Goal: Transaction & Acquisition: Obtain resource

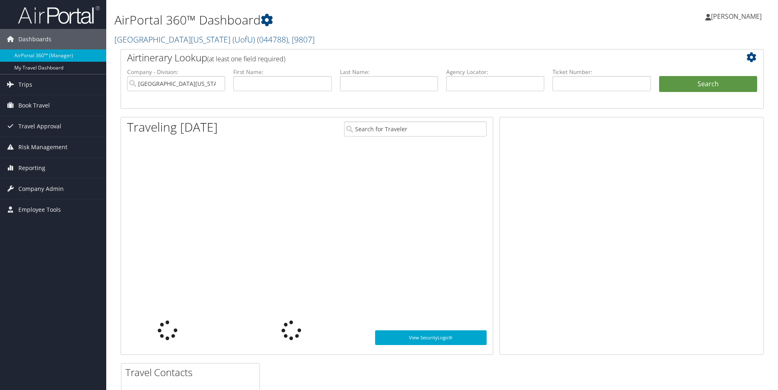
click at [602, 89] on input "text" at bounding box center [601, 83] width 98 height 15
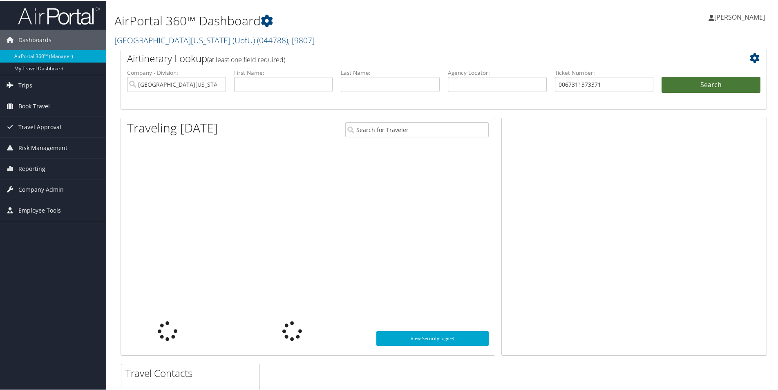
type input "0067311373371"
click at [706, 80] on button "Search" at bounding box center [711, 84] width 99 height 16
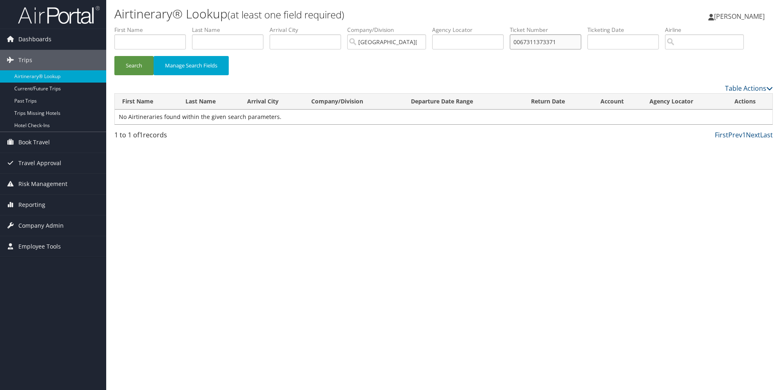
drag, startPoint x: 582, startPoint y: 39, endPoint x: 386, endPoint y: 47, distance: 195.9
click at [386, 26] on ul "First Name Last Name Departure City Arrival City Company/Division University Of…" at bounding box center [443, 26] width 659 height 0
click at [132, 48] on input "text" at bounding box center [150, 41] width 72 height 15
type input "jessica"
type input "h"
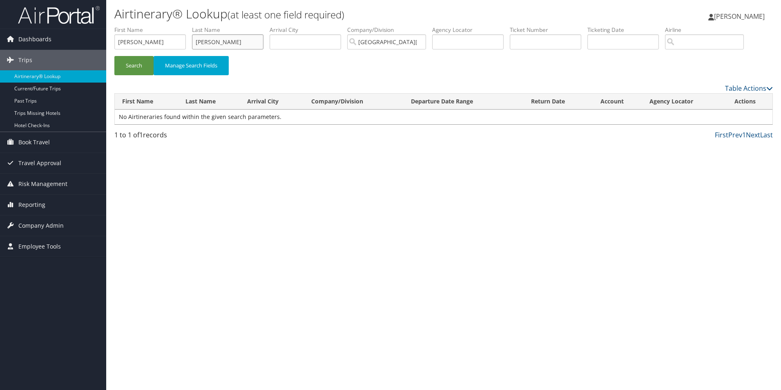
type input "jones"
click at [114, 56] on button "Search" at bounding box center [133, 65] width 39 height 19
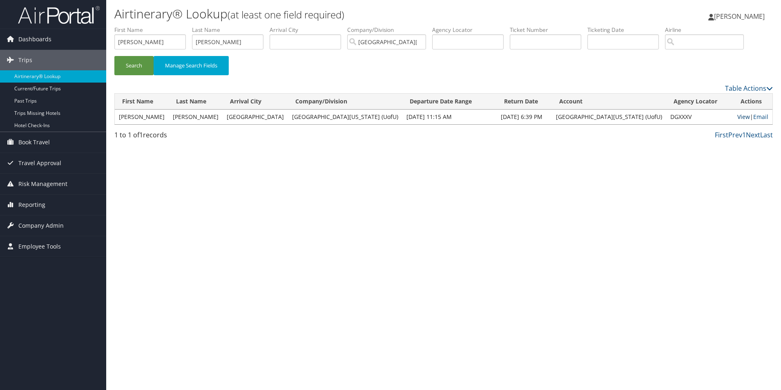
click at [738, 116] on link "View" at bounding box center [744, 117] width 13 height 8
click at [571, 42] on input "text" at bounding box center [546, 41] width 72 height 15
paste input "01227867"
type input "01227867"
drag, startPoint x: 233, startPoint y: 44, endPoint x: 134, endPoint y: 45, distance: 98.5
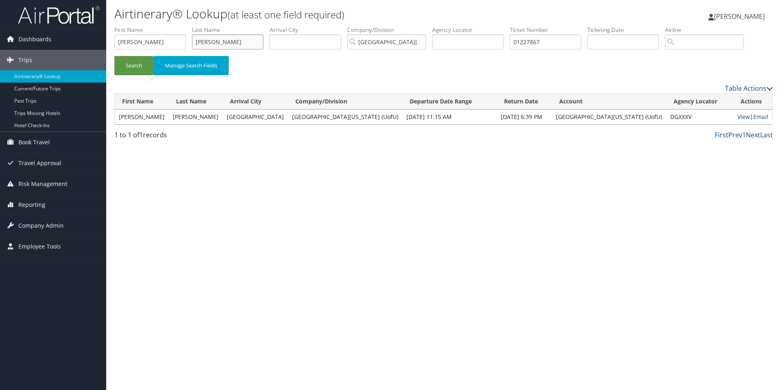
click at [134, 26] on ul "First Name jessica Last Name jones Departure City Arrival City Company/Division…" at bounding box center [443, 26] width 659 height 0
drag, startPoint x: 156, startPoint y: 45, endPoint x: 80, endPoint y: 45, distance: 76.0
click at [80, 45] on div "Dashboards AirPortal 360™ (Manager) My Travel Dashboard Trips Airtinerary® Look…" at bounding box center [390, 195] width 781 height 390
click at [135, 63] on button "Search" at bounding box center [133, 65] width 39 height 19
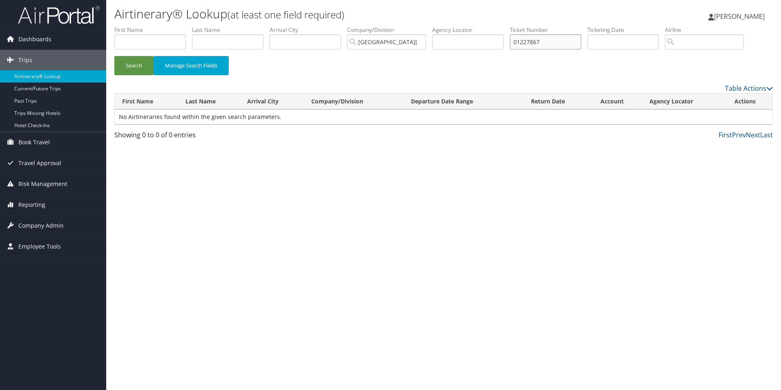
drag, startPoint x: 559, startPoint y: 41, endPoint x: 449, endPoint y: 40, distance: 109.5
click at [449, 26] on ul "First Name Last Name Departure City Arrival City Company/Division University Of…" at bounding box center [443, 26] width 659 height 0
paste input "5267311450940"
click at [126, 63] on button "Search" at bounding box center [133, 65] width 39 height 19
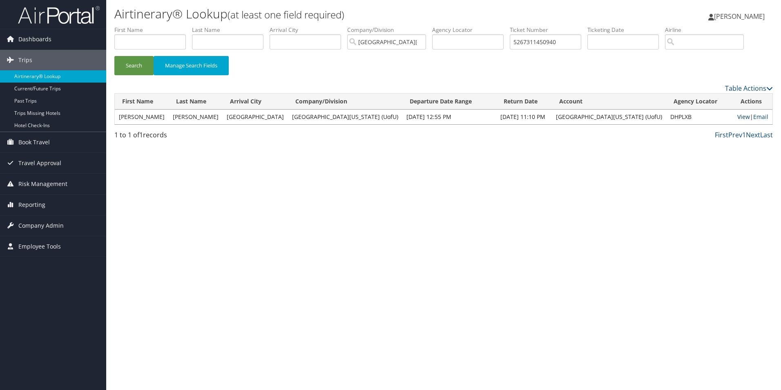
click at [738, 118] on link "View" at bounding box center [744, 117] width 13 height 8
drag, startPoint x: 568, startPoint y: 45, endPoint x: 452, endPoint y: 42, distance: 116.9
click at [452, 26] on ul "First Name Last Name Departure City Arrival City Company/Division University Of…" at bounding box center [443, 26] width 659 height 0
paste input "0067311373444"
click at [121, 68] on button "Search" at bounding box center [133, 65] width 39 height 19
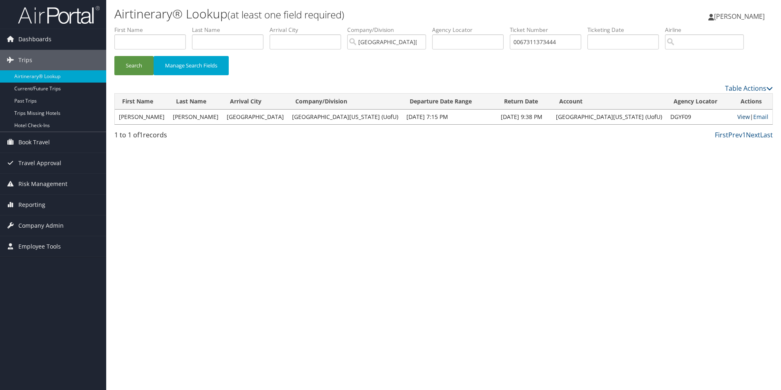
click at [739, 116] on link "View" at bounding box center [744, 117] width 13 height 8
drag, startPoint x: 581, startPoint y: 40, endPoint x: 326, endPoint y: 39, distance: 254.6
click at [327, 26] on ul "First Name Last Name Departure City Arrival City Company/Division University Of…" at bounding box center [443, 26] width 659 height 0
paste input "0984988"
type input "0067310984988"
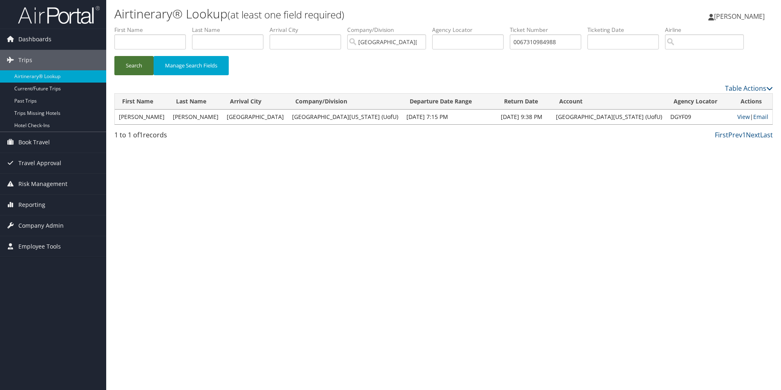
click at [136, 67] on button "Search" at bounding box center [133, 65] width 39 height 19
click at [738, 116] on link "View" at bounding box center [744, 117] width 13 height 8
drag, startPoint x: 576, startPoint y: 43, endPoint x: 432, endPoint y: 40, distance: 143.5
click at [432, 26] on ul "First Name Last Name Departure City Arrival City Company/Division University Of…" at bounding box center [443, 26] width 659 height 0
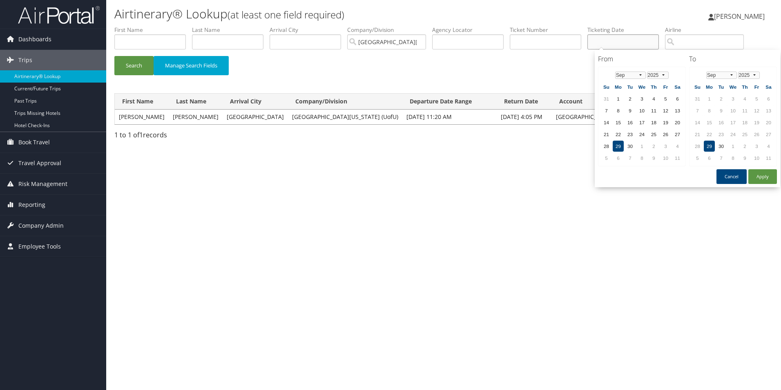
click at [632, 37] on input "text" at bounding box center [624, 41] width 72 height 15
paste input "DFWQM9"
type input "DFWQM9"
click at [474, 45] on input "text" at bounding box center [468, 41] width 72 height 15
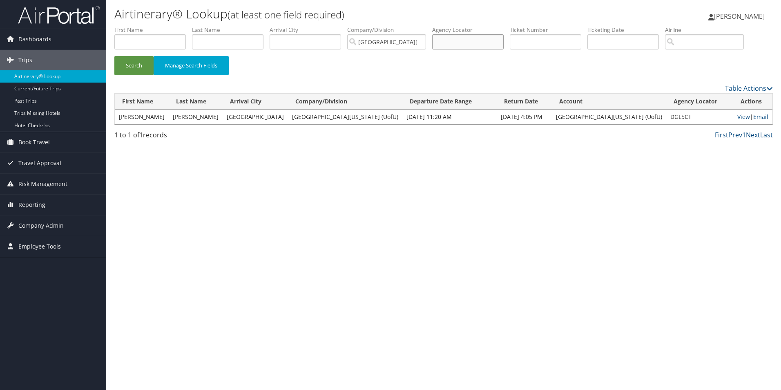
paste input "DFWQM9"
click at [114, 56] on button "Search" at bounding box center [133, 65] width 39 height 19
click at [738, 118] on link "View" at bounding box center [744, 117] width 13 height 8
drag, startPoint x: 470, startPoint y: 41, endPoint x: 399, endPoint y: 37, distance: 71.2
click at [399, 26] on ul "First Name Last Name Departure City Arrival City Company/Division University Of…" at bounding box center [443, 26] width 659 height 0
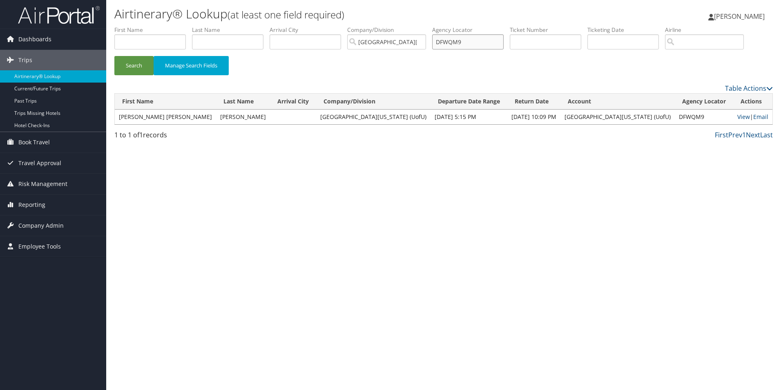
paste input "G6WHF"
click at [114, 56] on button "Search" at bounding box center [133, 65] width 39 height 19
click at [738, 116] on link "View" at bounding box center [744, 117] width 13 height 8
drag, startPoint x: 479, startPoint y: 39, endPoint x: 368, endPoint y: 45, distance: 111.7
click at [368, 26] on ul "First Name Last Name Departure City Arrival City Company/Division University Of…" at bounding box center [443, 26] width 659 height 0
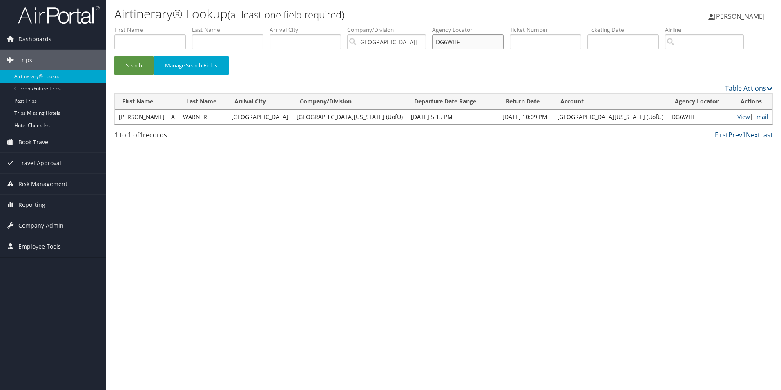
paste input "BD380S"
type input "BD380S"
click at [114, 56] on button "Search" at bounding box center [133, 65] width 39 height 19
click at [738, 117] on link "View" at bounding box center [744, 117] width 13 height 8
click at [34, 206] on span "Reporting" at bounding box center [31, 204] width 27 height 20
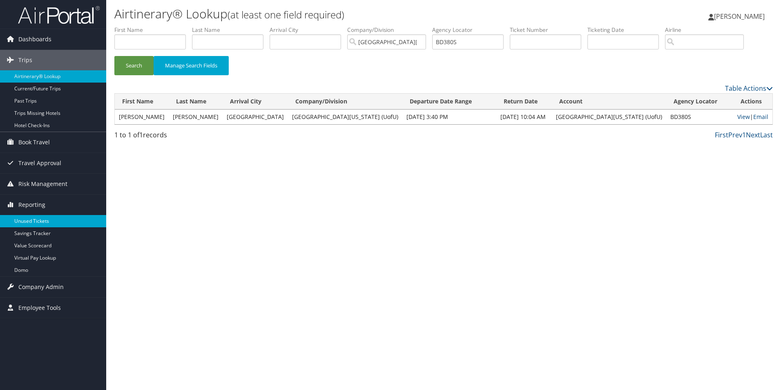
click at [39, 222] on link "Unused Tickets" at bounding box center [53, 221] width 106 height 12
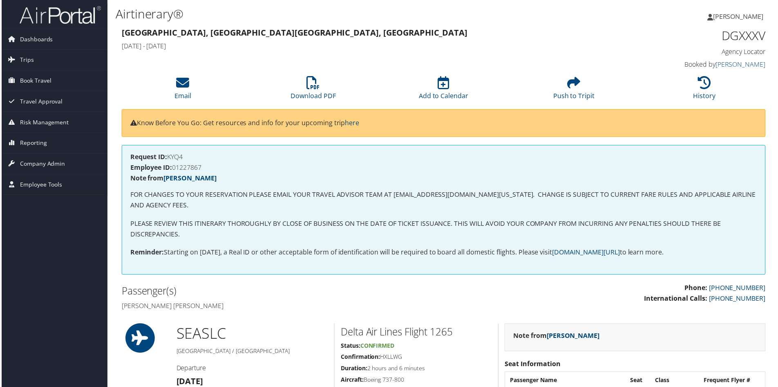
click at [182, 170] on h4 "Employee ID: 01227867" at bounding box center [443, 168] width 629 height 7
copy h4 "01227867"
click at [195, 168] on h4 "Employee ID: 01227867" at bounding box center [443, 168] width 629 height 7
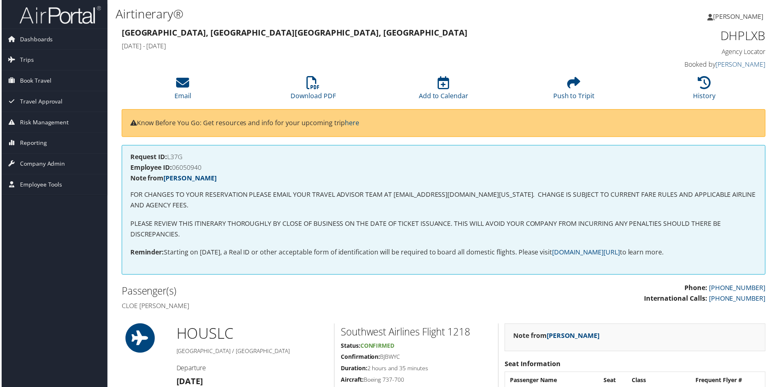
click at [188, 167] on h4 "Employee ID: 06050940" at bounding box center [443, 168] width 629 height 7
copy h4 "06050940"
click at [195, 170] on h4 "Employee ID: 06050940" at bounding box center [443, 168] width 629 height 7
click at [195, 169] on h4 "Employee ID: 06050940" at bounding box center [443, 168] width 629 height 7
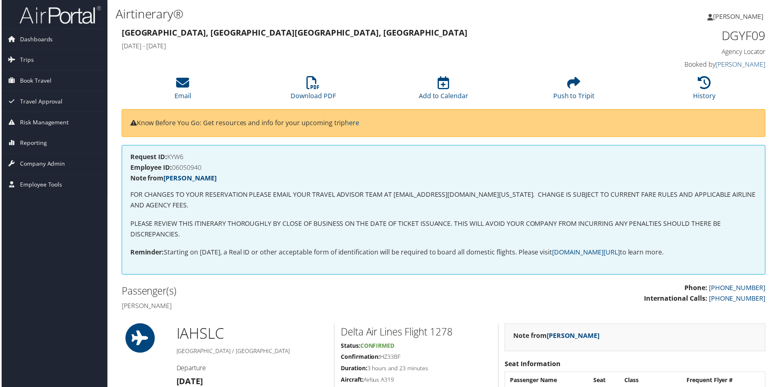
click at [188, 169] on h4 "Employee ID: 06050940" at bounding box center [443, 168] width 629 height 7
copy h4 "06050940"
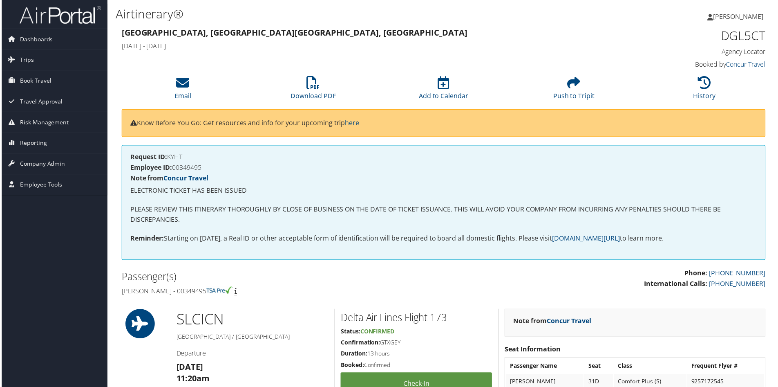
click at [189, 167] on h4 "Employee ID: 00349495" at bounding box center [443, 168] width 629 height 7
click at [189, 168] on h4 "Employee ID: 00349495" at bounding box center [443, 168] width 629 height 7
copy h4 "00349495"
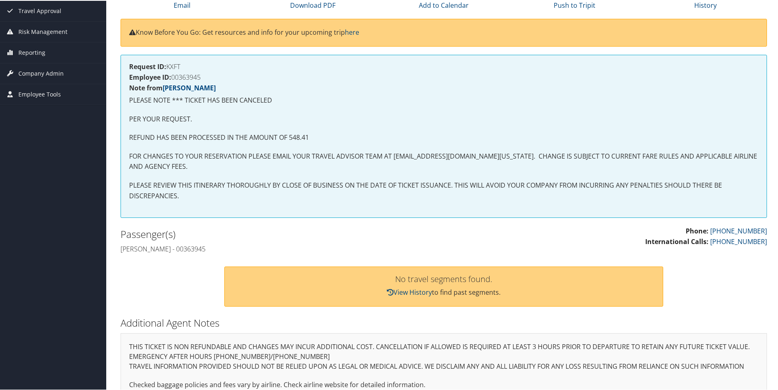
scroll to position [45, 0]
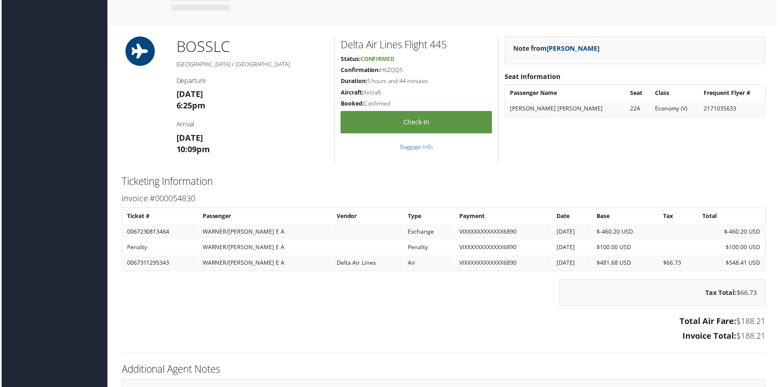
scroll to position [557, 0]
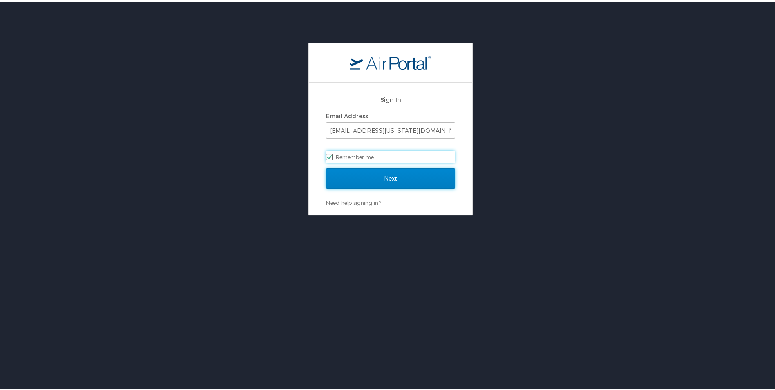
click at [378, 177] on input "Next" at bounding box center [390, 177] width 129 height 20
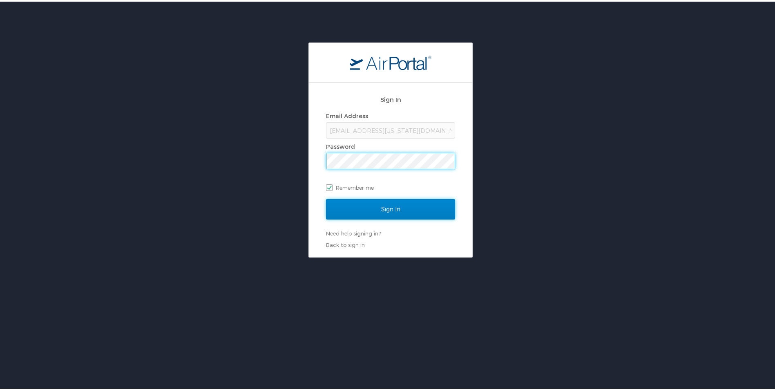
click at [372, 207] on input "Sign In" at bounding box center [390, 207] width 129 height 20
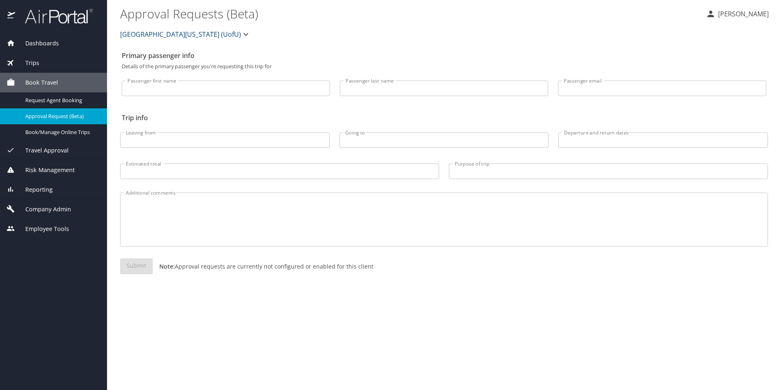
click at [36, 193] on span "Reporting" at bounding box center [34, 189] width 38 height 9
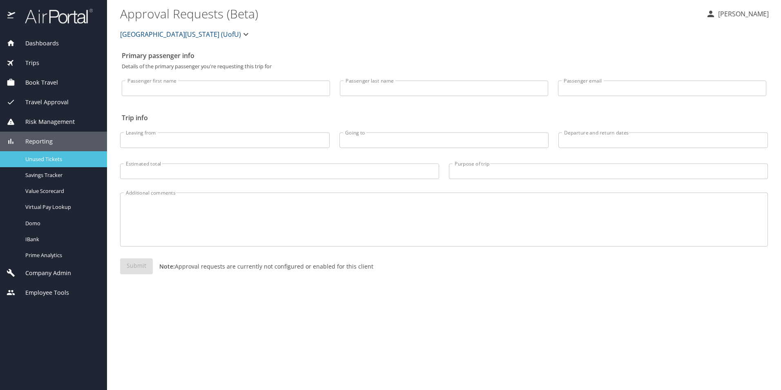
click at [47, 163] on div "Unused Tickets" at bounding box center [54, 158] width 94 height 9
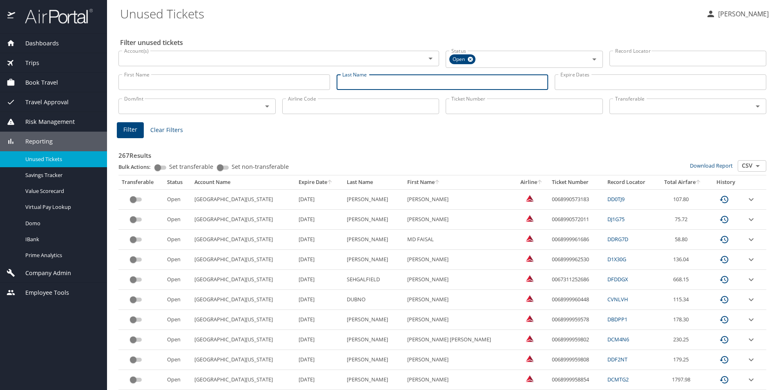
click at [393, 82] on input "Last Name" at bounding box center [443, 82] width 212 height 16
type input "naylor"
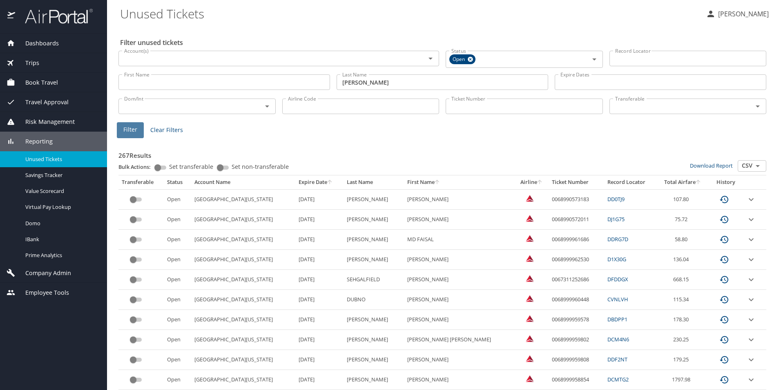
click at [134, 130] on span "Filter" at bounding box center [130, 130] width 14 height 10
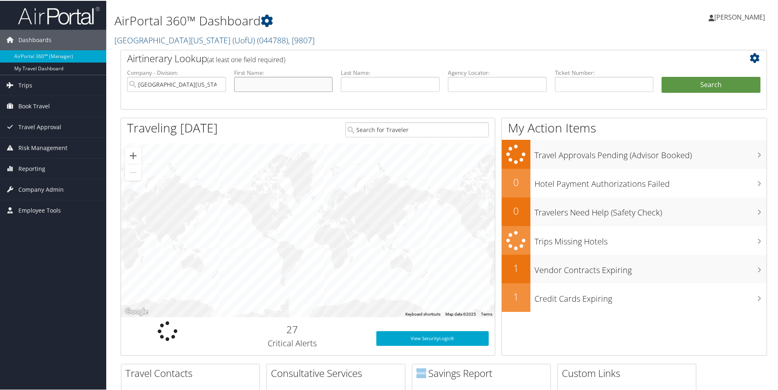
click at [267, 81] on input "text" at bounding box center [283, 83] width 99 height 15
type input "[PERSON_NAME]"
type input "warner"
click at [662, 76] on button "Search" at bounding box center [711, 84] width 99 height 16
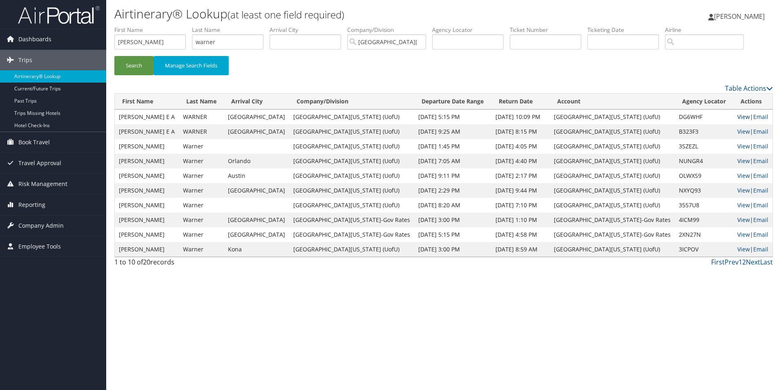
click at [738, 116] on link "View" at bounding box center [744, 117] width 13 height 8
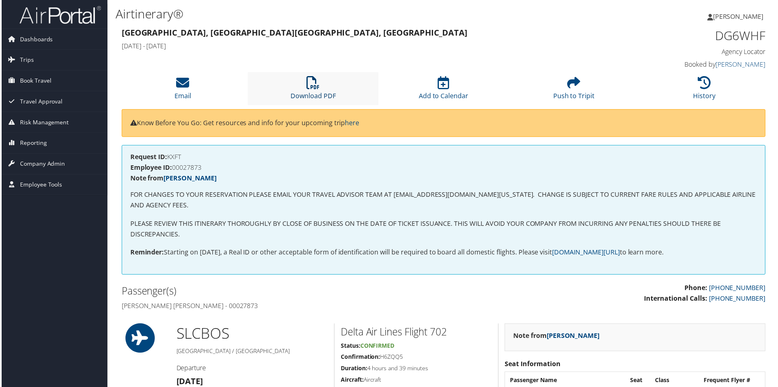
click at [314, 96] on link "Download PDF" at bounding box center [312, 91] width 45 height 20
